Goal: Check status: Check status

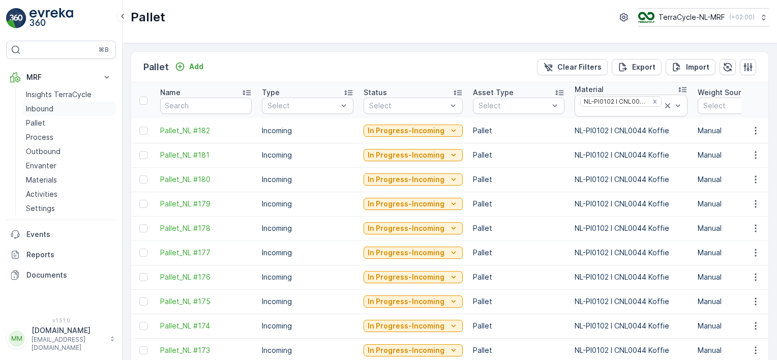
click at [47, 107] on p "Inbound" at bounding box center [39, 109] width 27 height 10
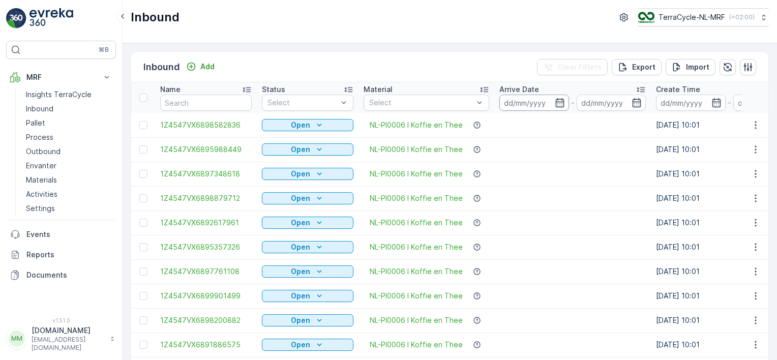
click at [529, 104] on input at bounding box center [534, 103] width 70 height 16
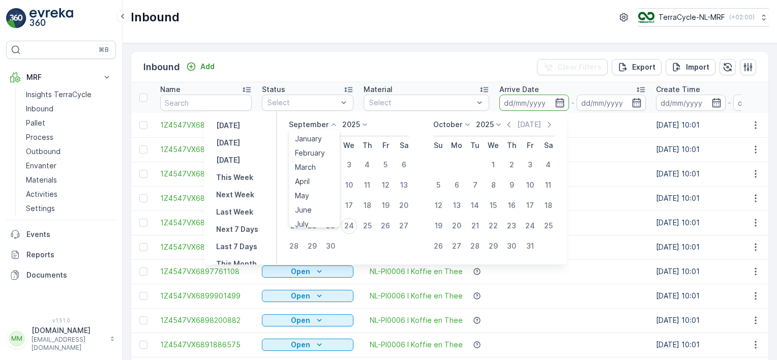
click at [330, 124] on icon at bounding box center [334, 125] width 10 height 10
click at [305, 193] on span "May" at bounding box center [302, 196] width 14 height 10
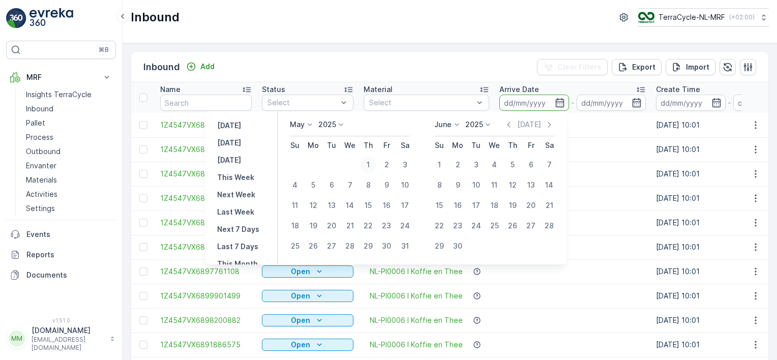
click at [368, 164] on div "1" at bounding box center [368, 165] width 16 height 16
type input "[DATE]"
click at [449, 125] on p "June" at bounding box center [442, 125] width 17 height 10
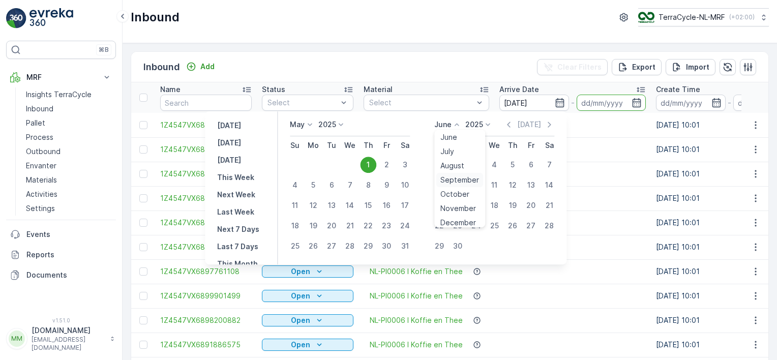
click at [458, 180] on span "September" at bounding box center [459, 180] width 39 height 10
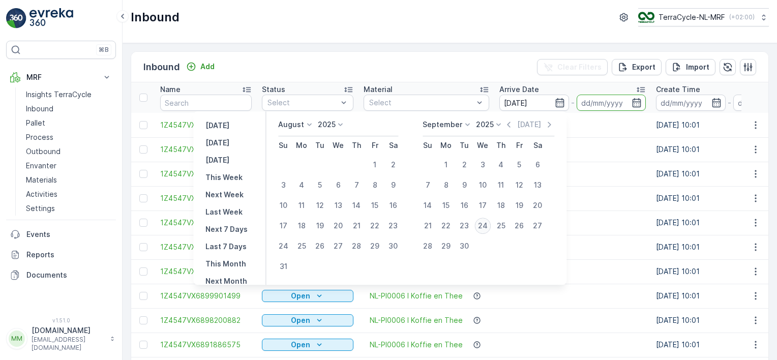
click at [488, 233] on div "24" at bounding box center [483, 226] width 16 height 16
type input "[DATE]"
